Goal: Task Accomplishment & Management: Manage account settings

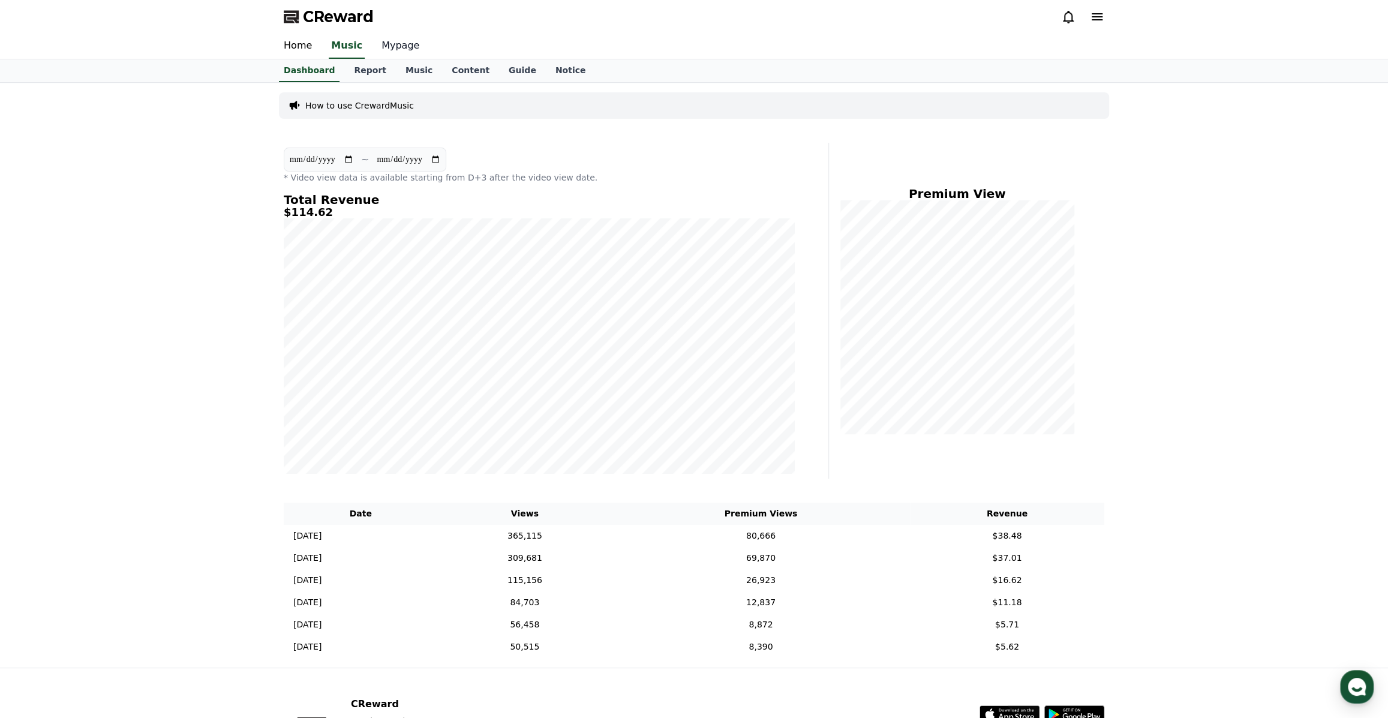
click at [387, 43] on link "Mypage" at bounding box center [400, 46] width 57 height 25
select select "**********"
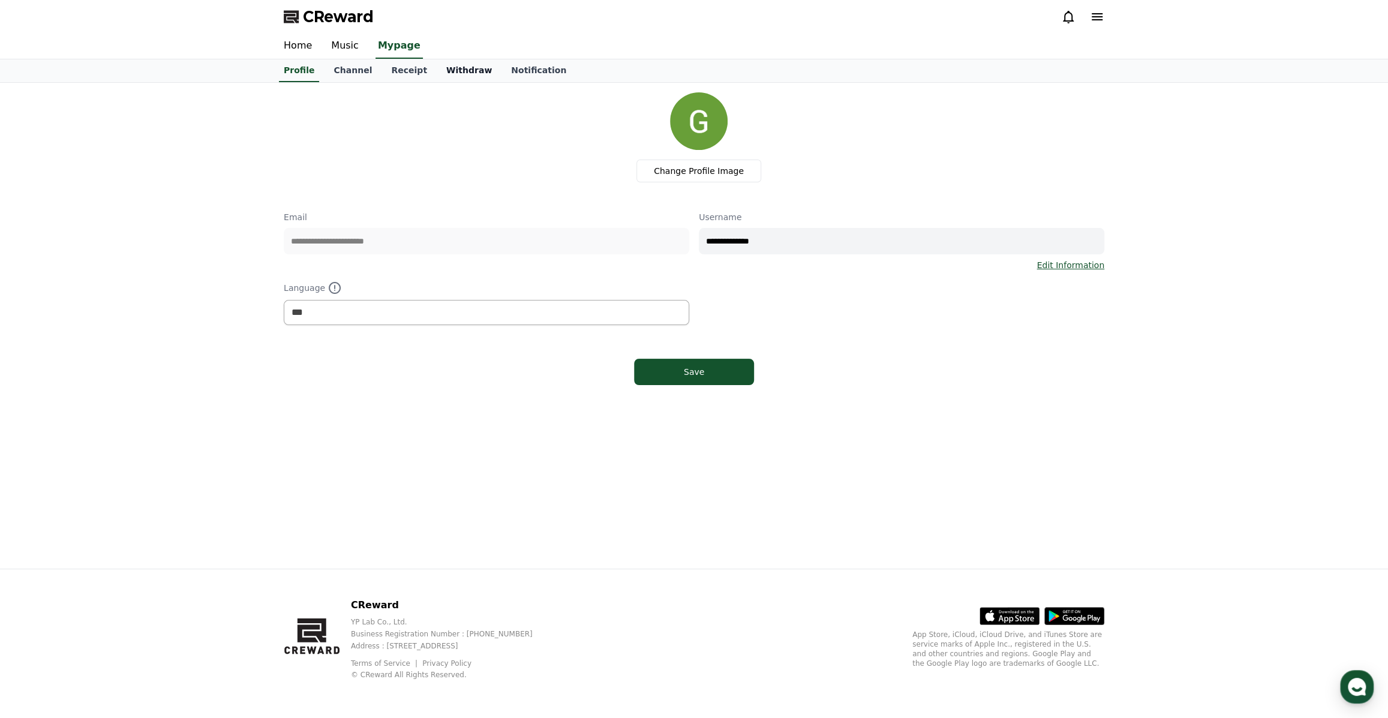
click at [445, 73] on link "Withdraw" at bounding box center [469, 70] width 65 height 23
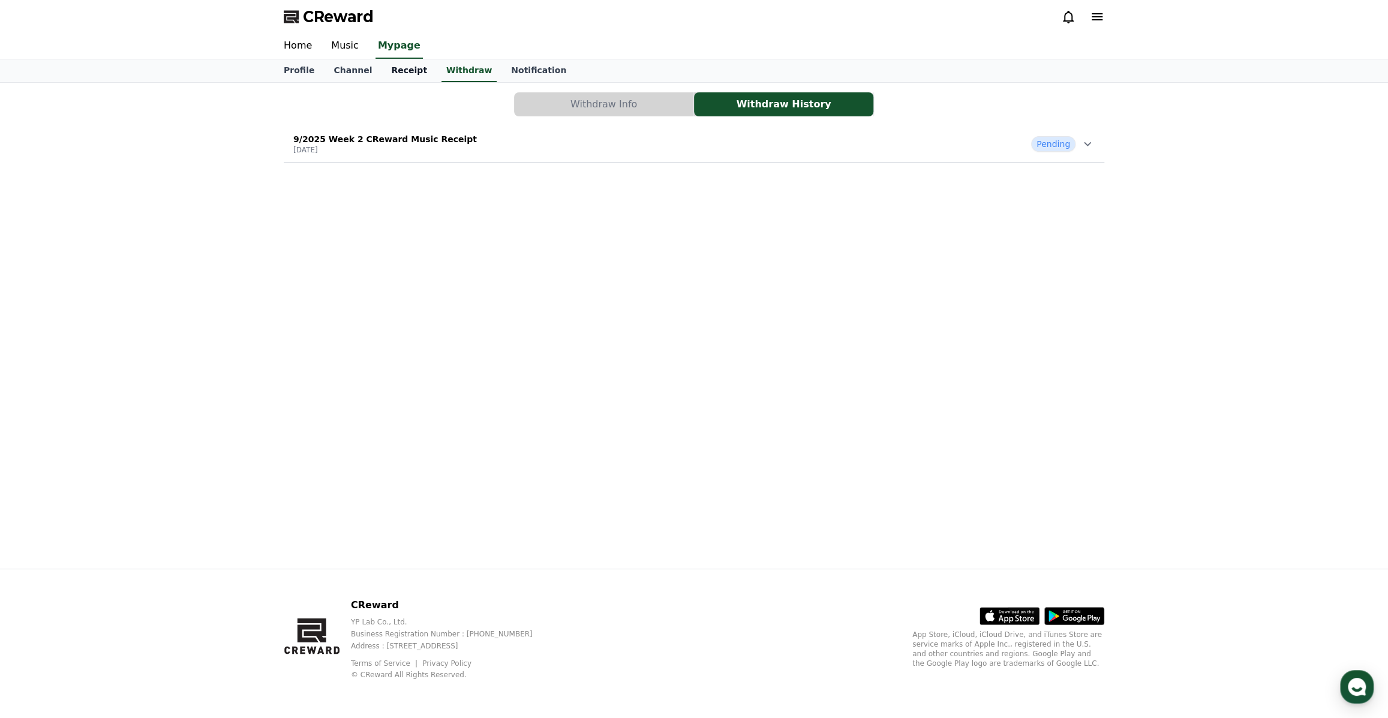
click at [383, 71] on link "Receipt" at bounding box center [408, 70] width 55 height 23
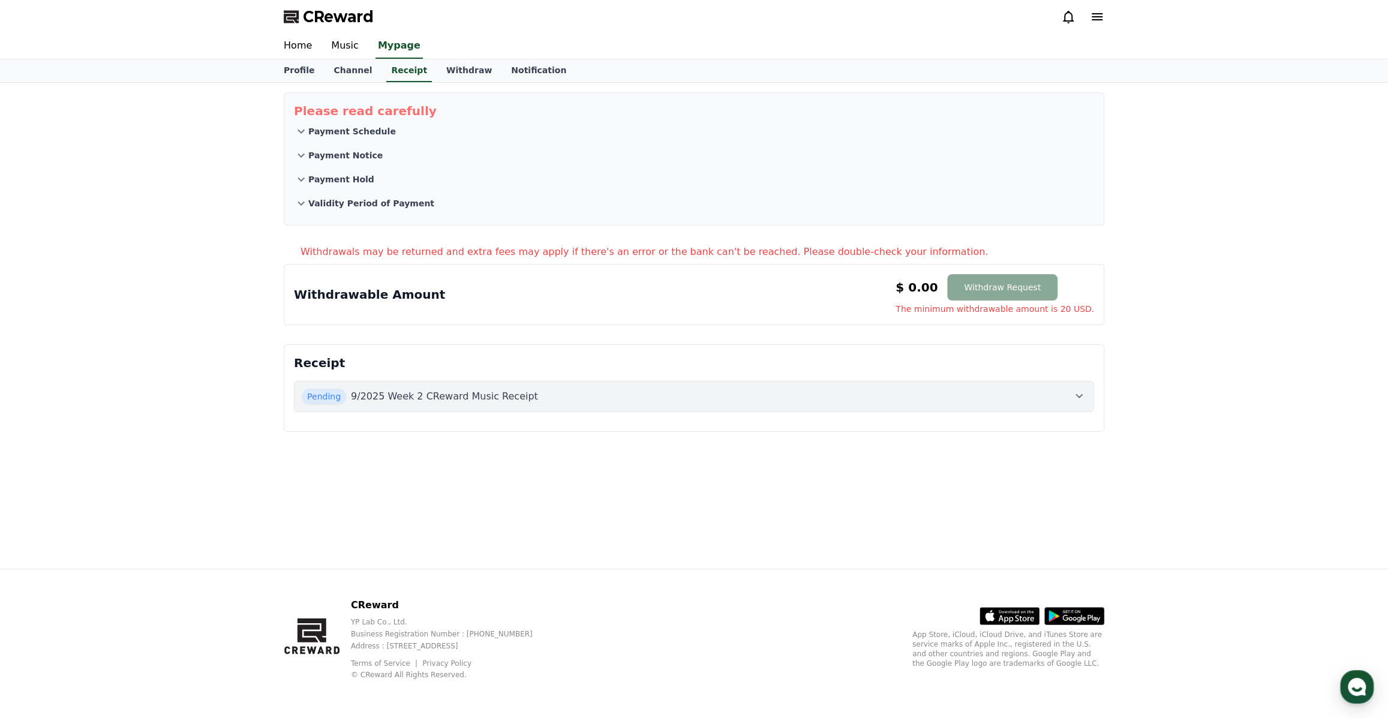
click at [305, 129] on icon at bounding box center [301, 131] width 14 height 14
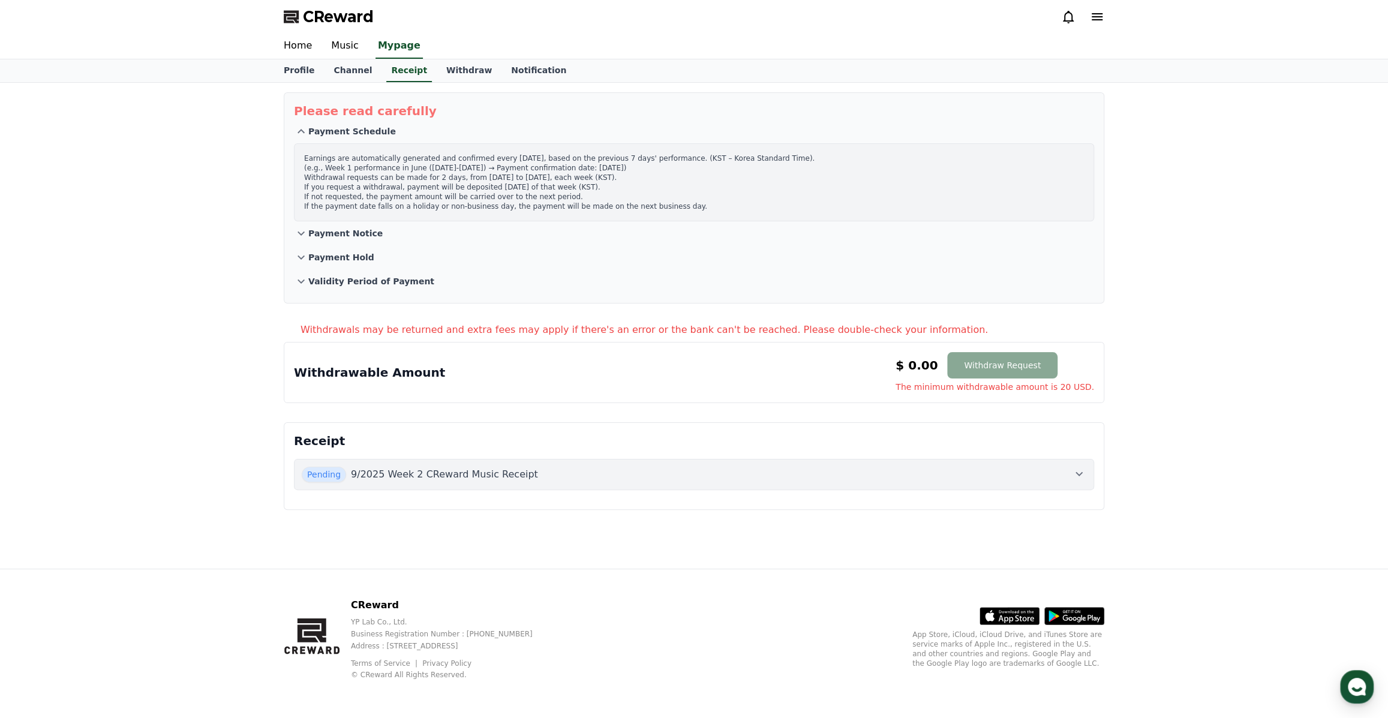
click at [310, 230] on p "Payment Notice" at bounding box center [345, 233] width 74 height 12
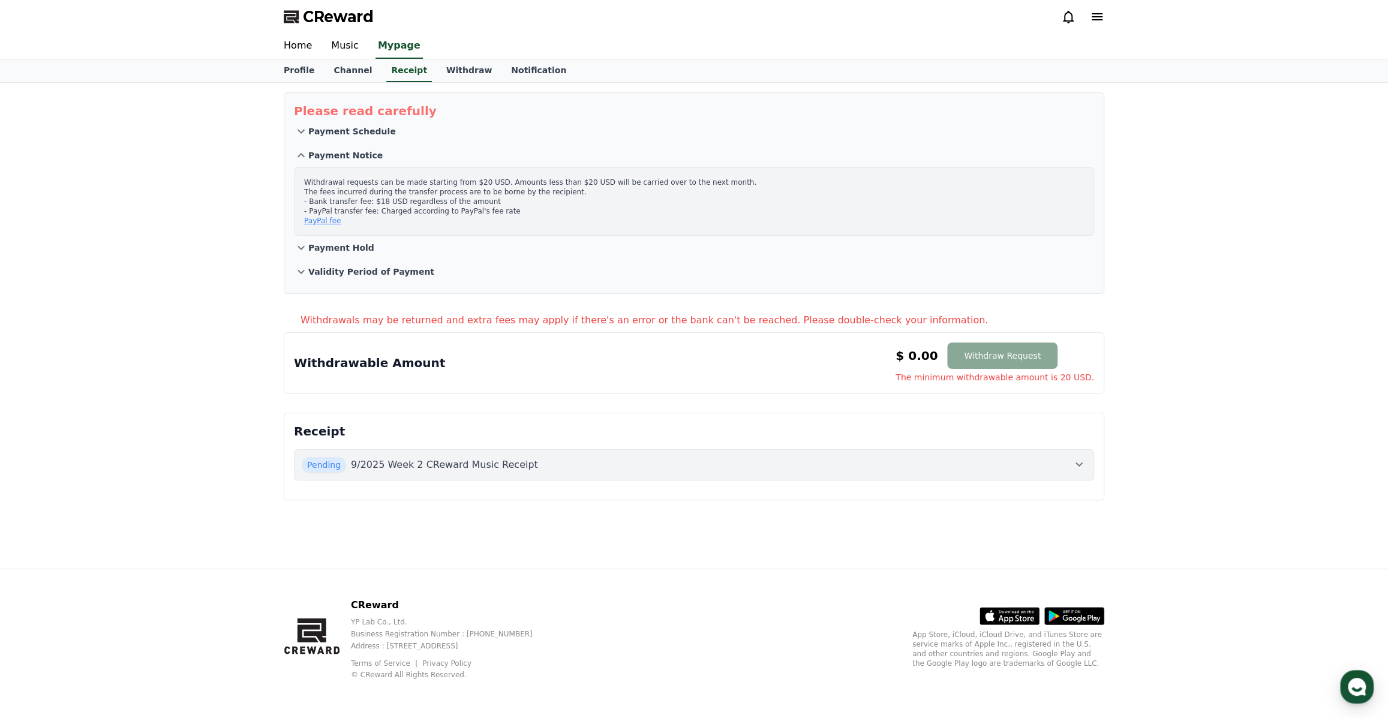
click at [309, 251] on p "Payment Hold" at bounding box center [341, 248] width 66 height 12
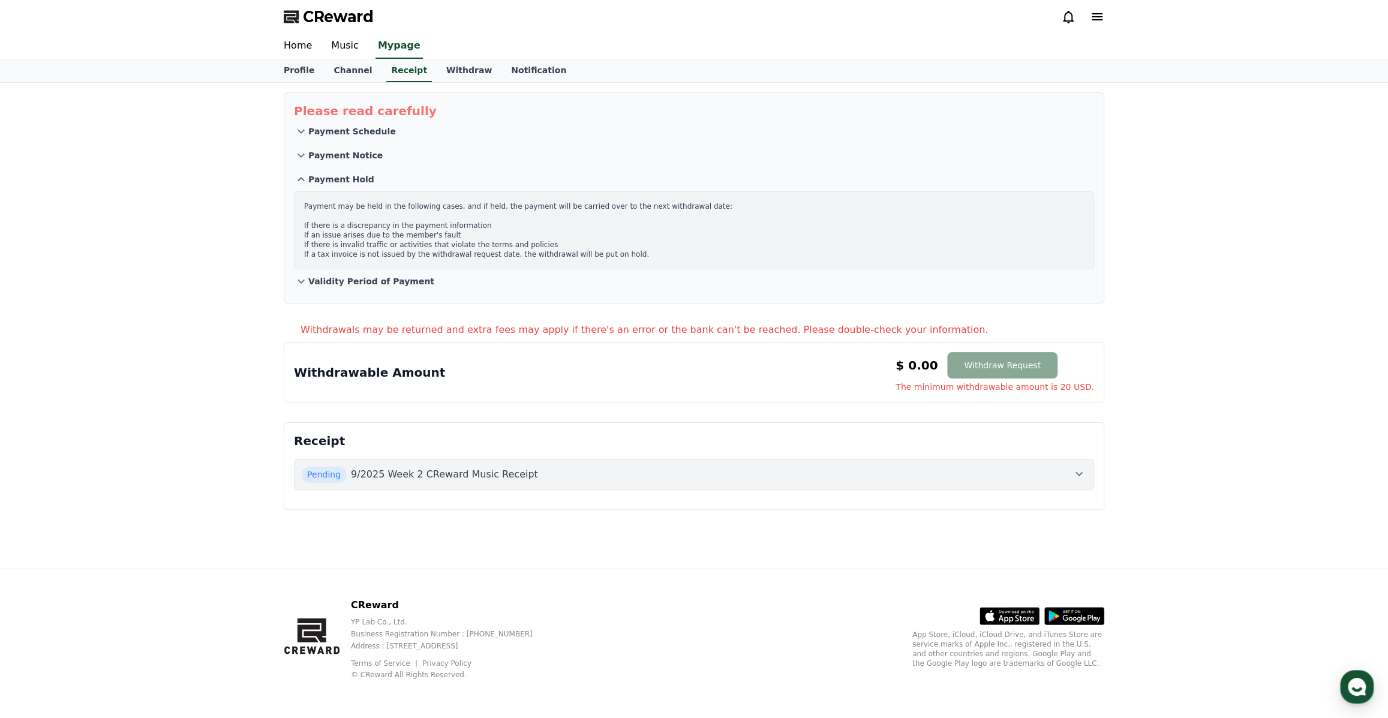
click at [308, 280] on icon at bounding box center [301, 281] width 14 height 14
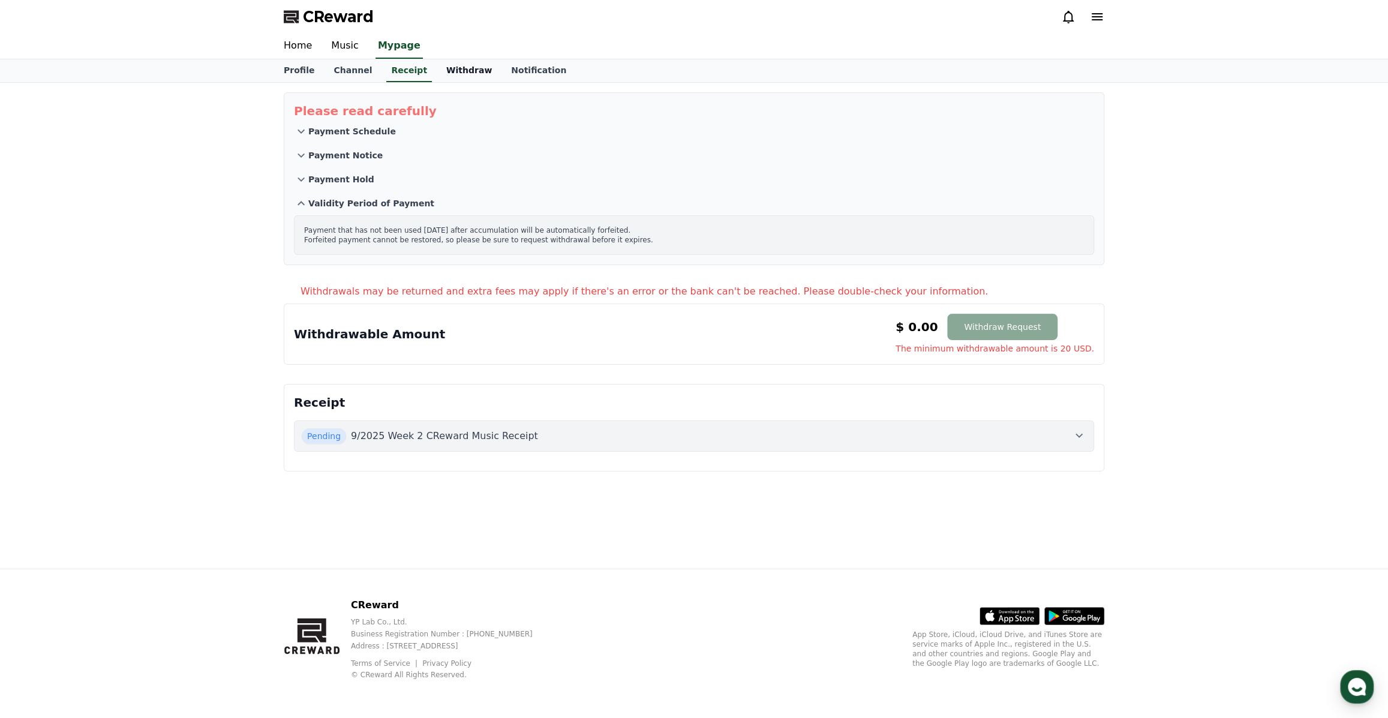
click at [449, 71] on link "Withdraw" at bounding box center [469, 70] width 65 height 23
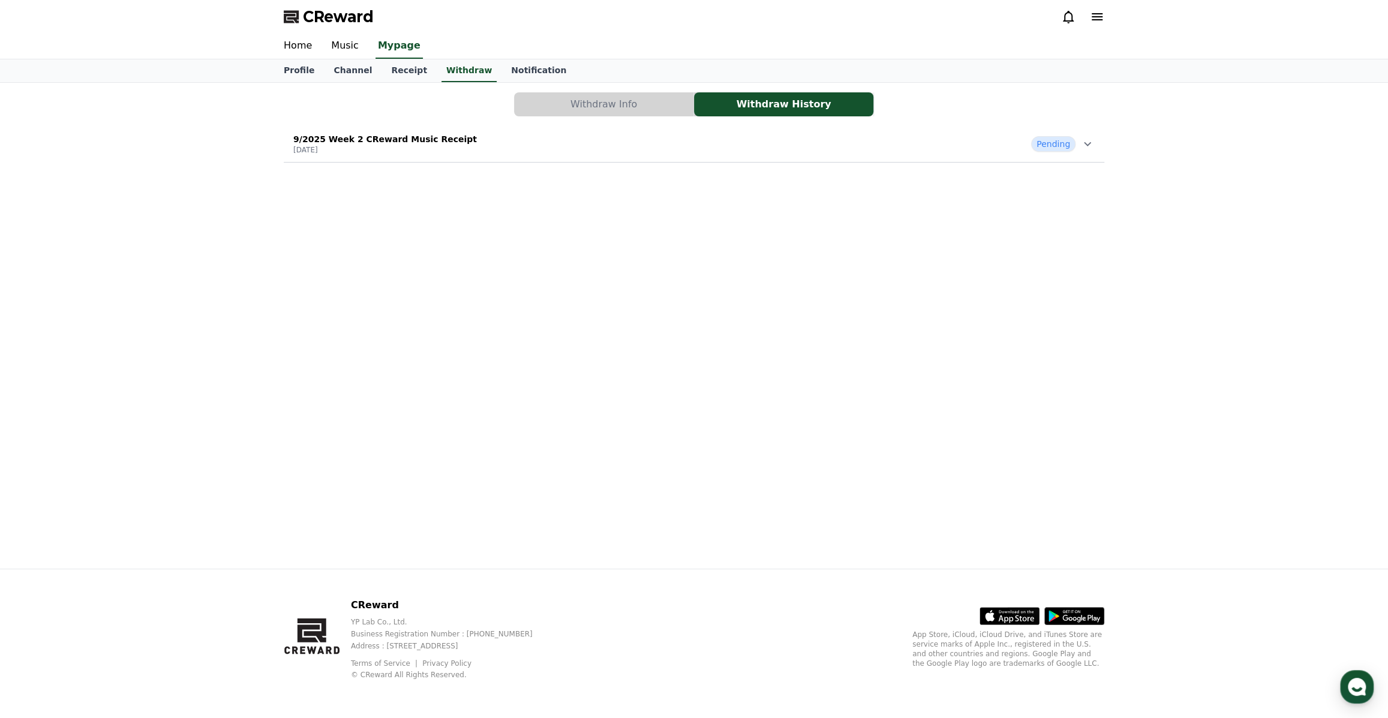
click at [591, 103] on button "Withdraw Info" at bounding box center [603, 104] width 179 height 24
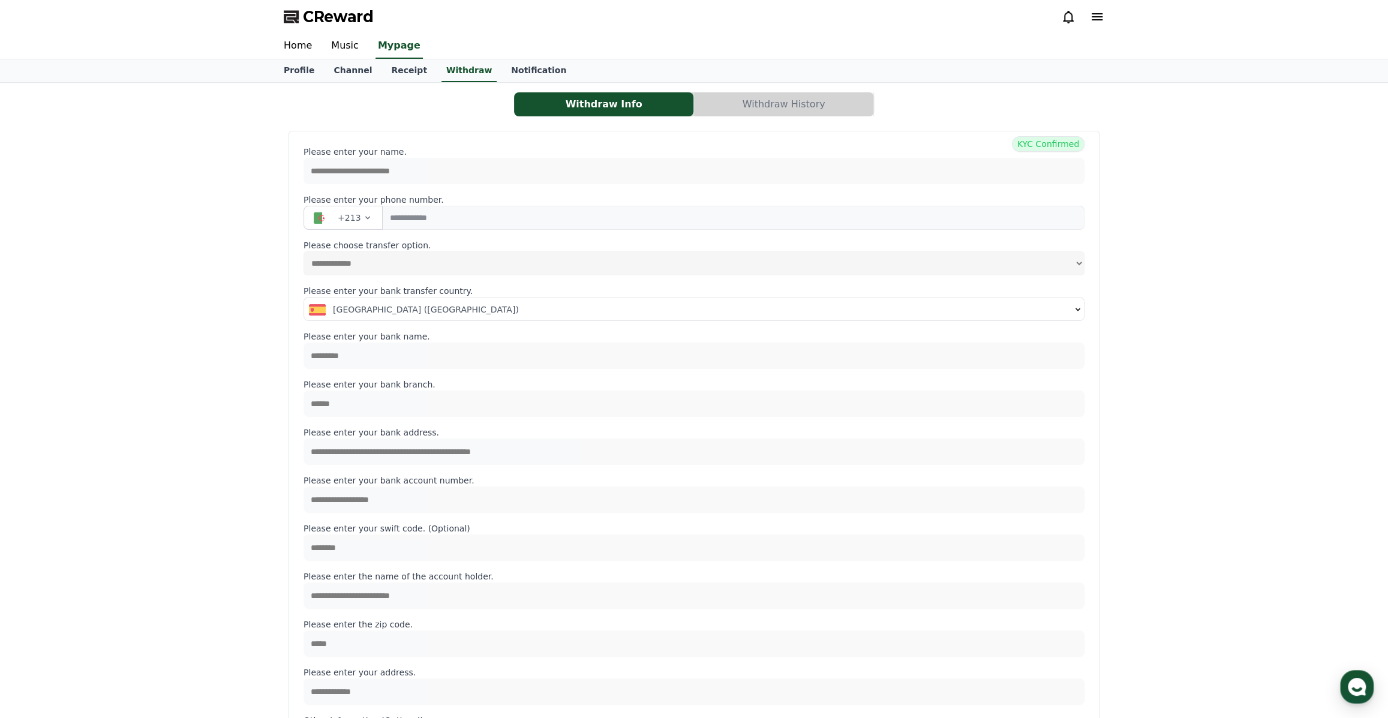
click at [745, 105] on button "Withdraw History" at bounding box center [783, 104] width 179 height 24
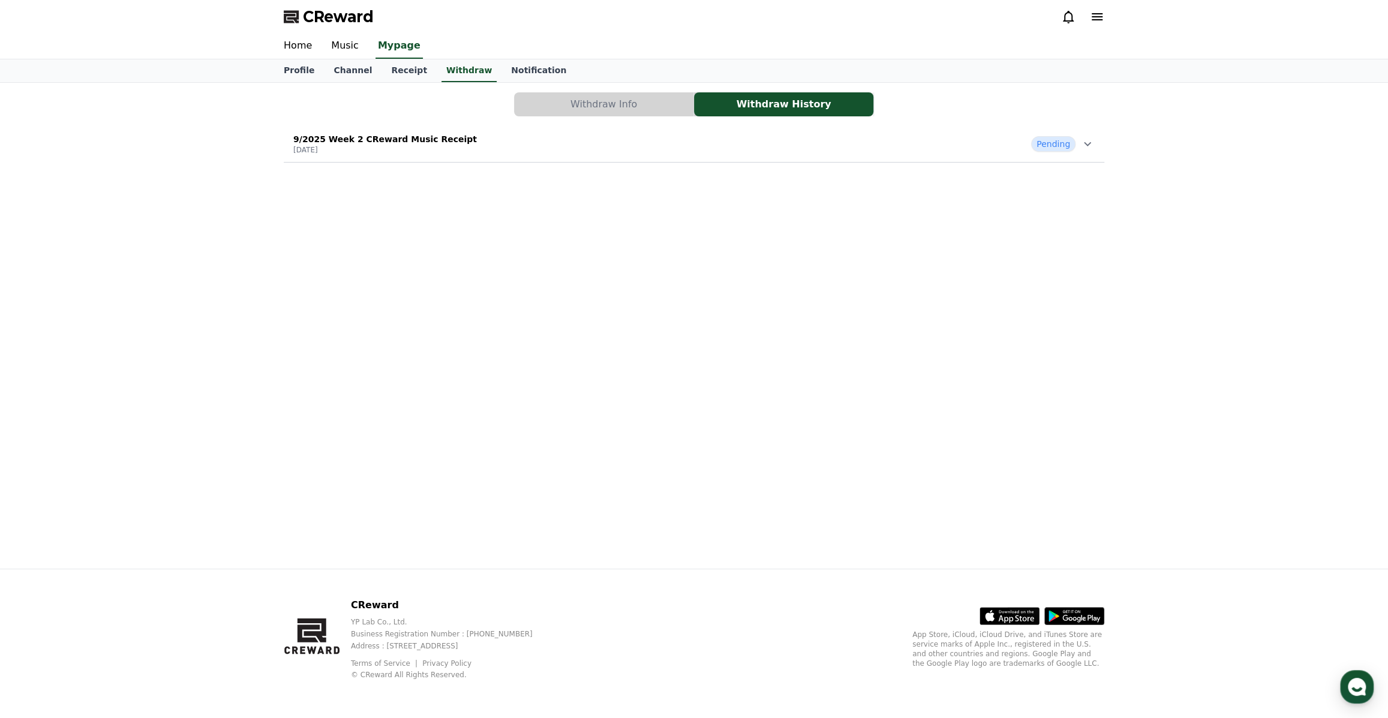
click at [1091, 142] on icon at bounding box center [1087, 144] width 14 height 14
click at [309, 327] on link "View Details" at bounding box center [347, 326] width 109 height 12
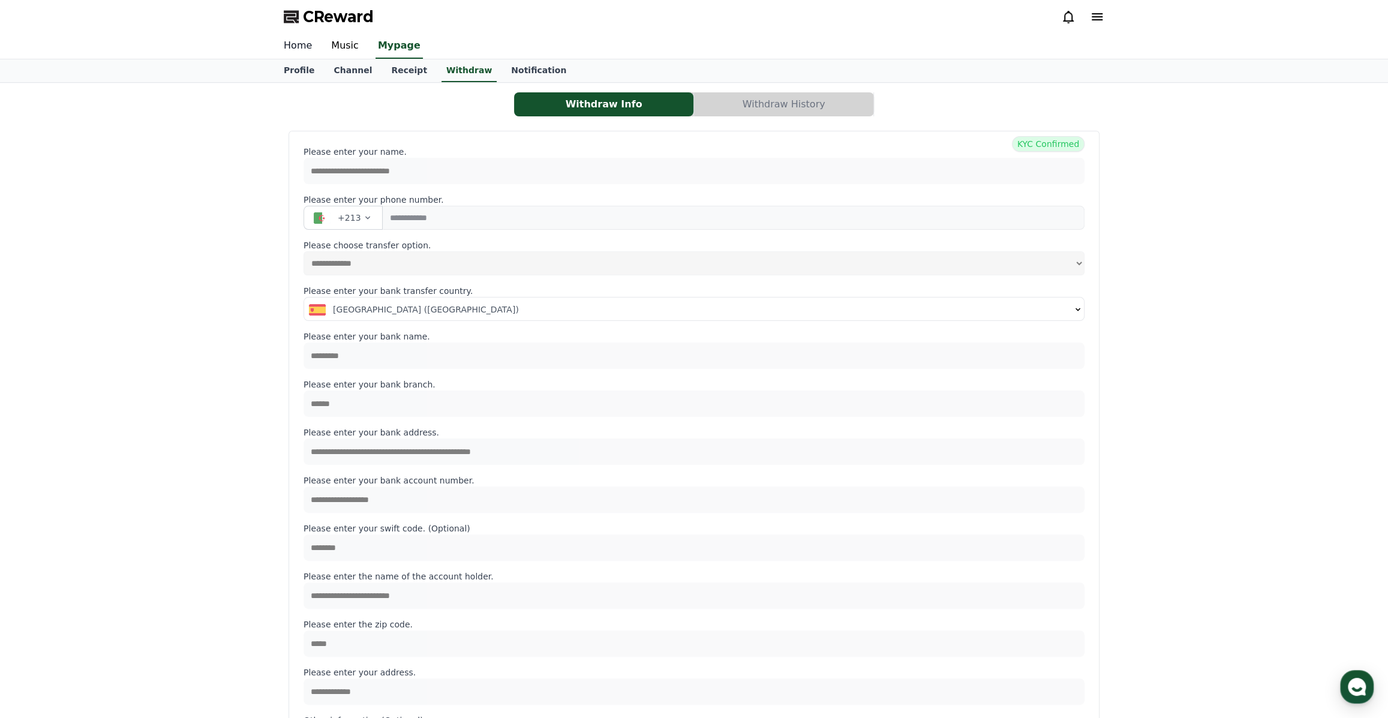
click at [281, 44] on link "Home" at bounding box center [297, 46] width 47 height 25
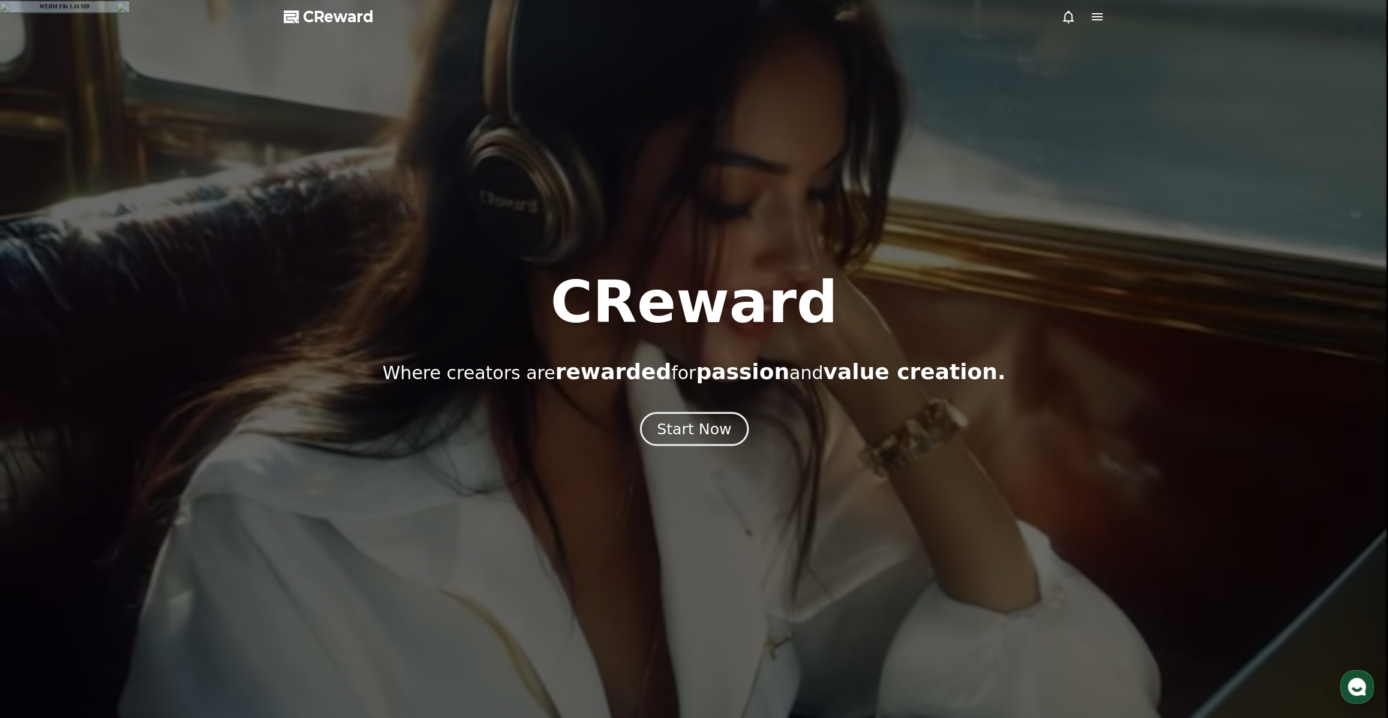
click at [705, 439] on button "Start Now" at bounding box center [693, 428] width 109 height 34
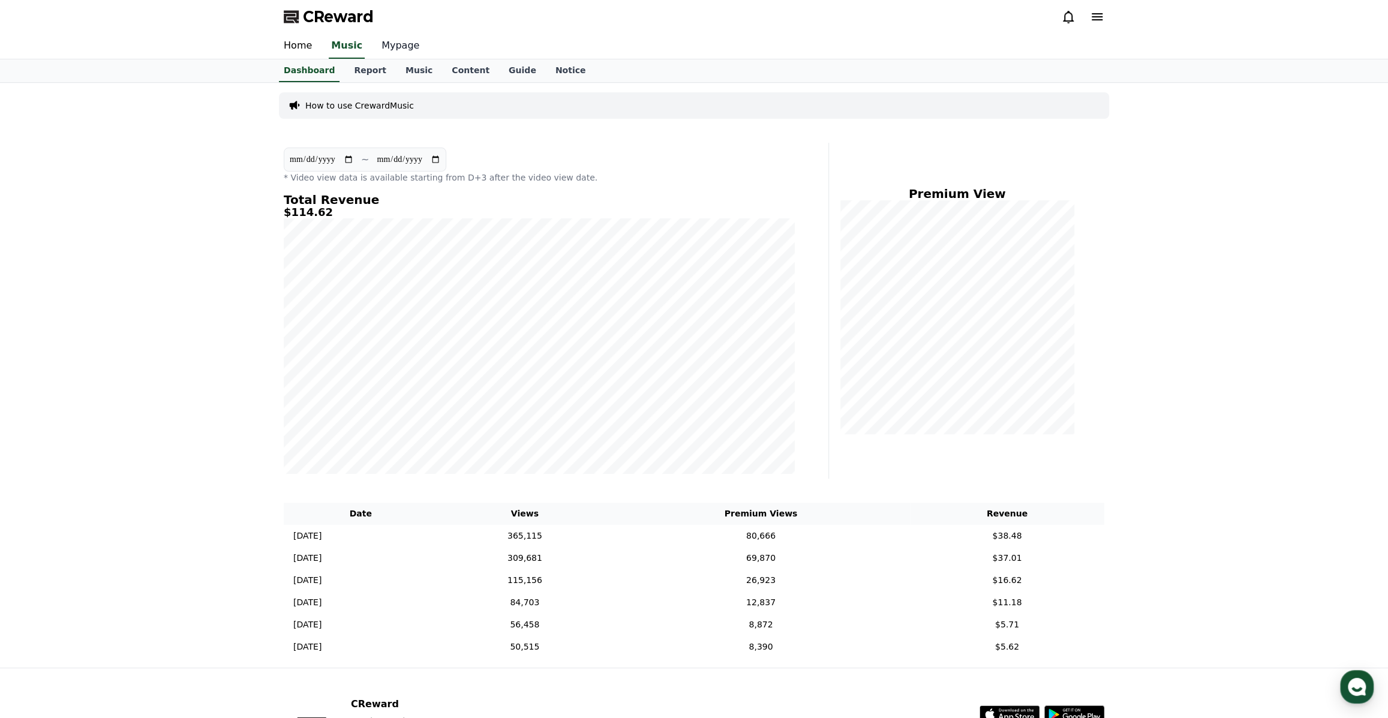
click at [390, 39] on link "Mypage" at bounding box center [400, 46] width 57 height 25
select select "**********"
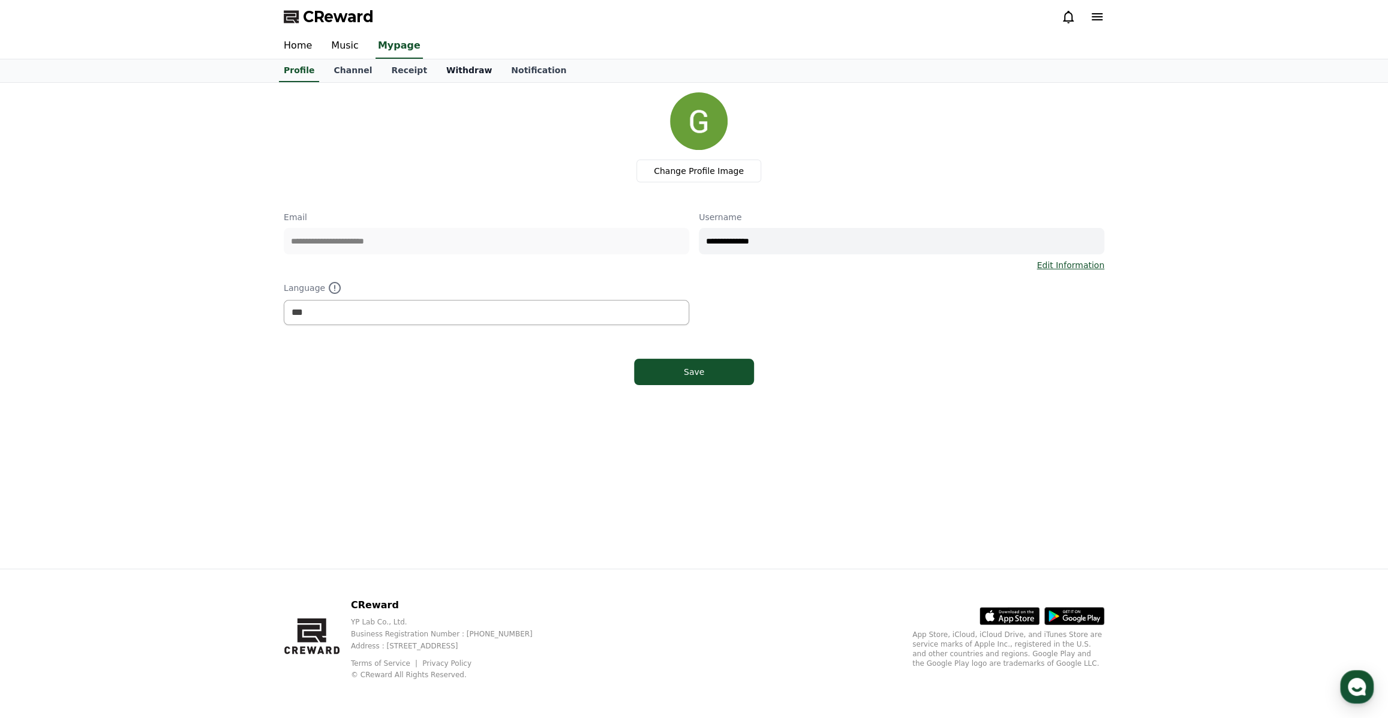
click at [452, 76] on link "Withdraw" at bounding box center [469, 70] width 65 height 23
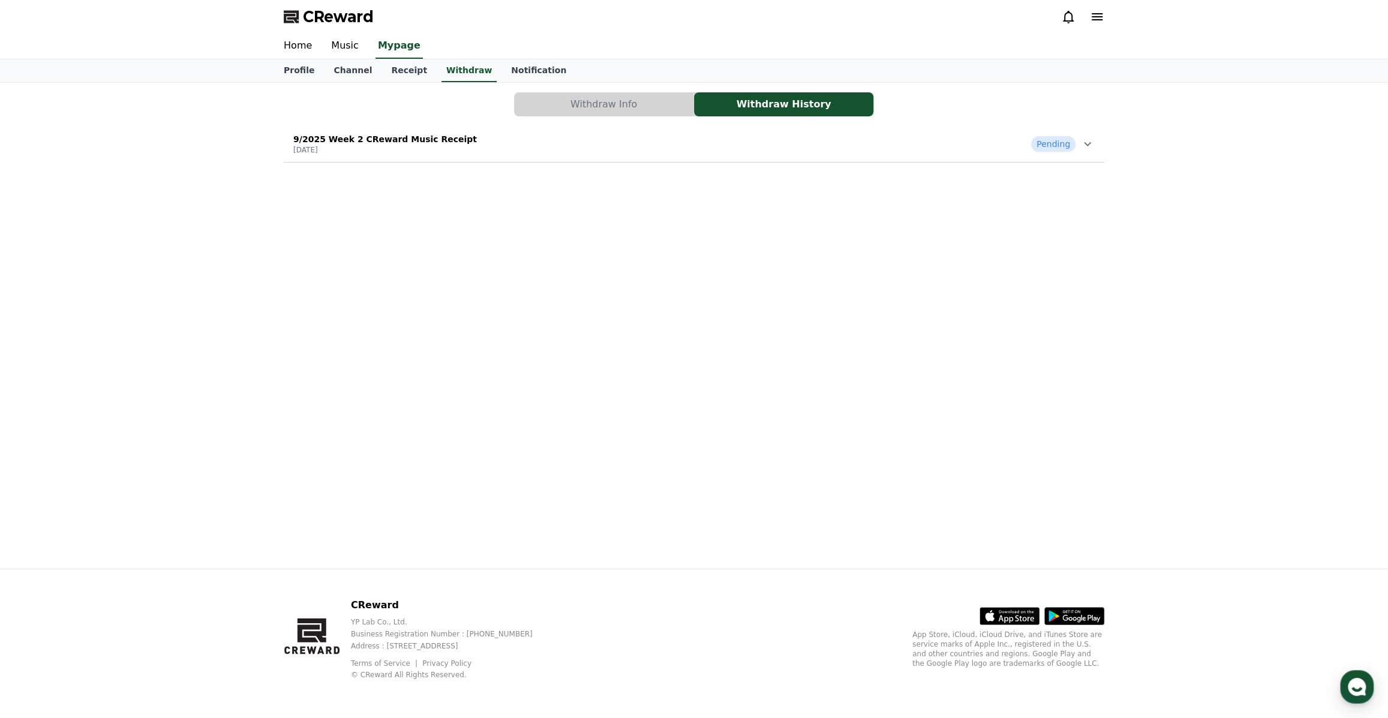
click at [582, 113] on button "Withdraw Info" at bounding box center [603, 104] width 179 height 24
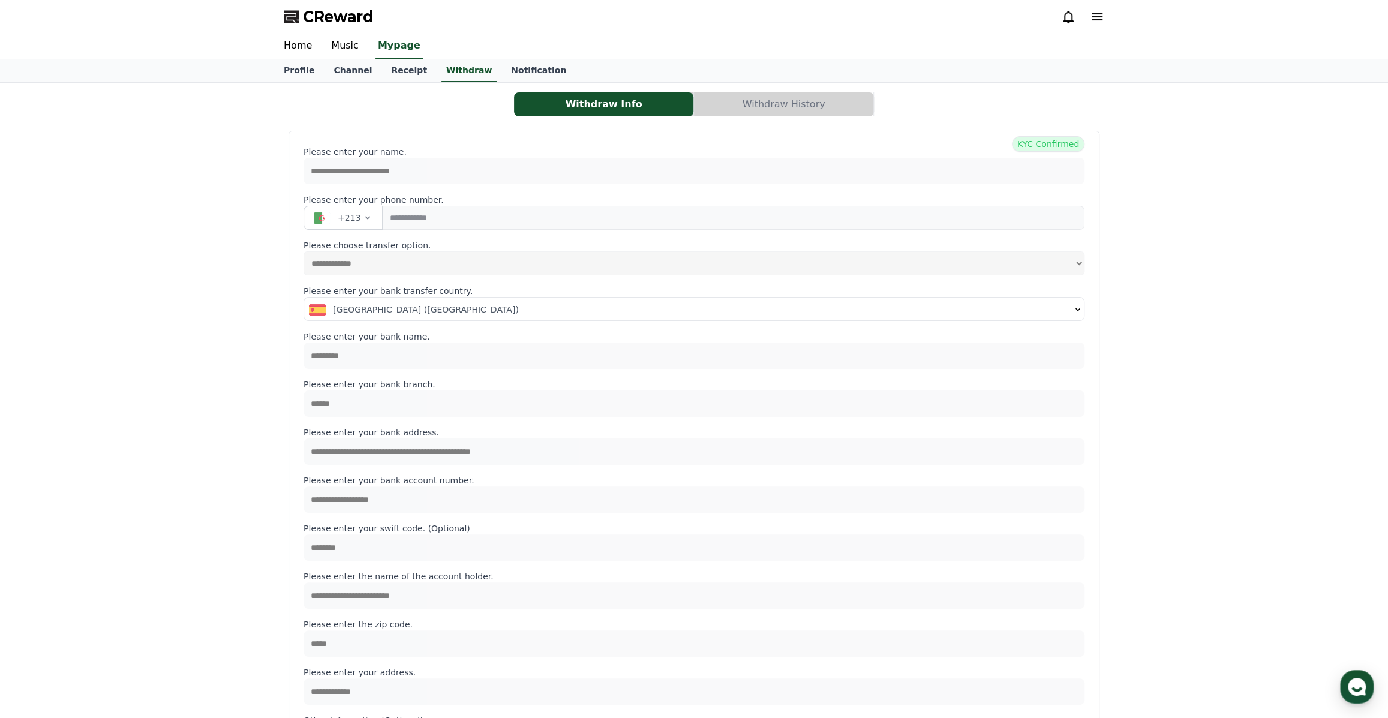
click at [727, 110] on button "Withdraw History" at bounding box center [783, 104] width 179 height 24
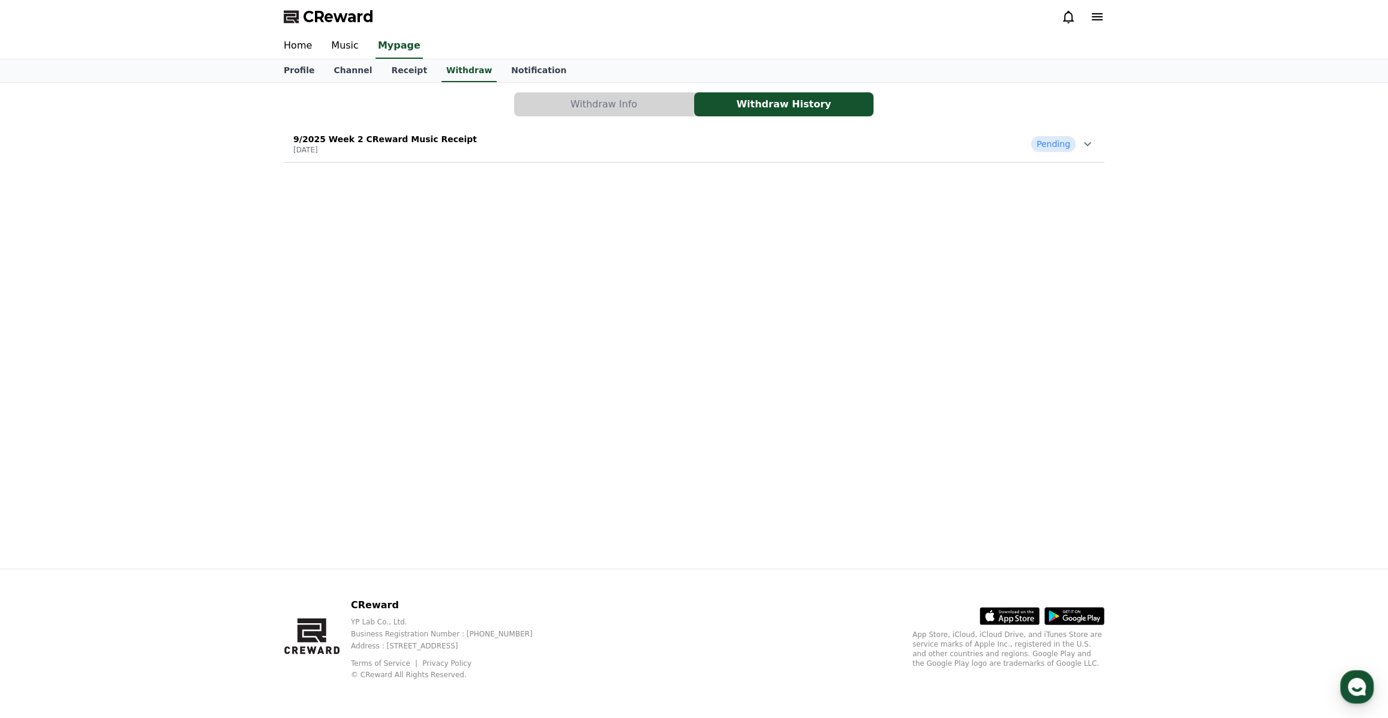
click at [1039, 144] on span "Pending" at bounding box center [1053, 144] width 44 height 16
click at [1039, 146] on span "Pending" at bounding box center [1053, 144] width 44 height 16
click at [381, 76] on link "Receipt" at bounding box center [408, 70] width 55 height 23
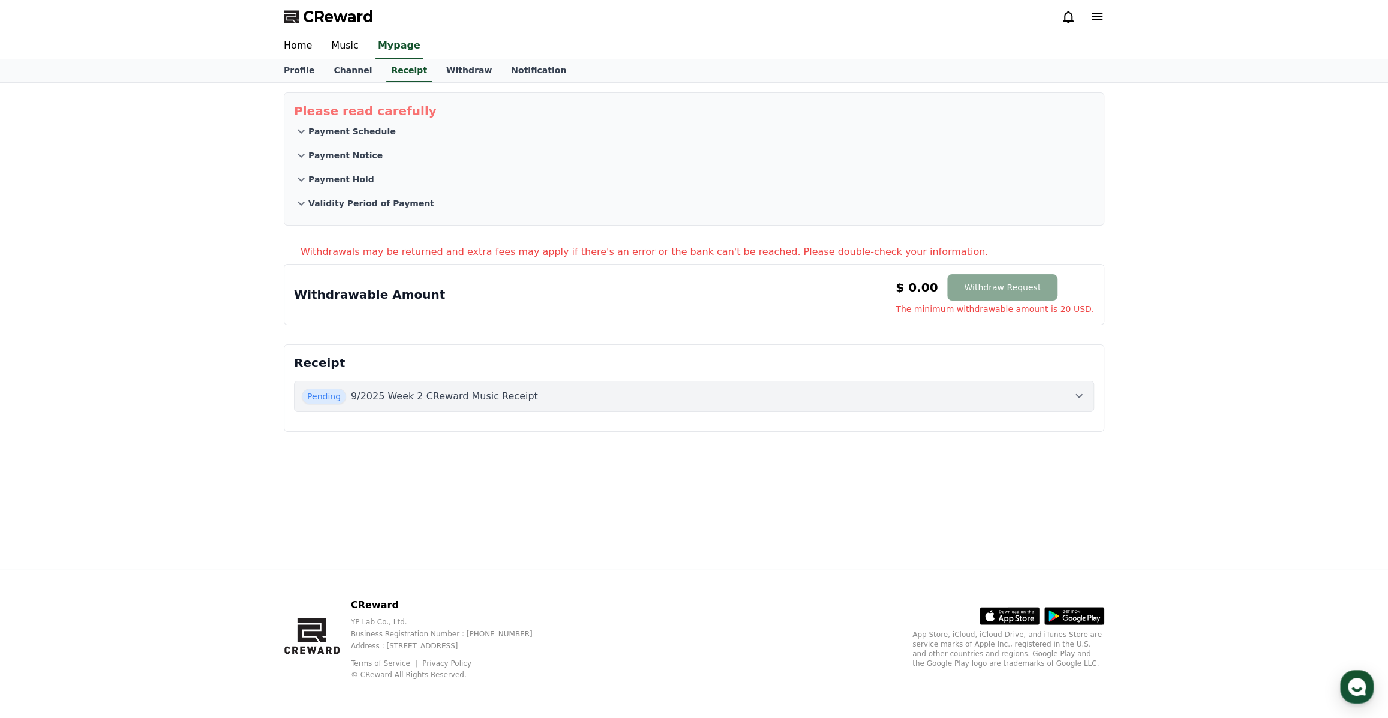
drag, startPoint x: 374, startPoint y: 74, endPoint x: 235, endPoint y: 112, distance: 144.2
click at [234, 114] on div "Please read carefully Payment Schedule Payment Notice Payment Hold Validity Per…" at bounding box center [694, 326] width 1388 height 486
